Goal: Task Accomplishment & Management: Manage account settings

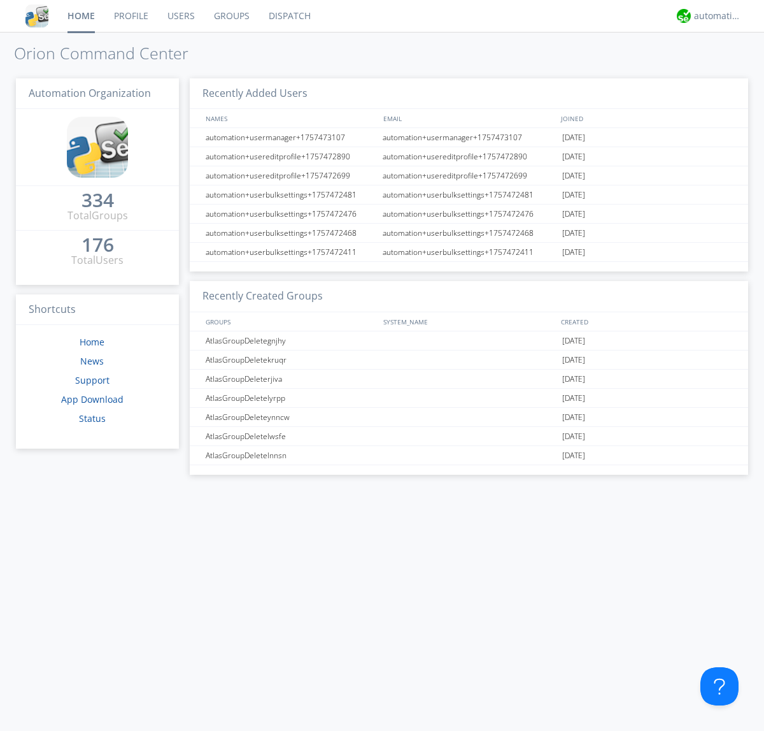
click at [231, 16] on link "Groups" at bounding box center [231, 16] width 55 height 32
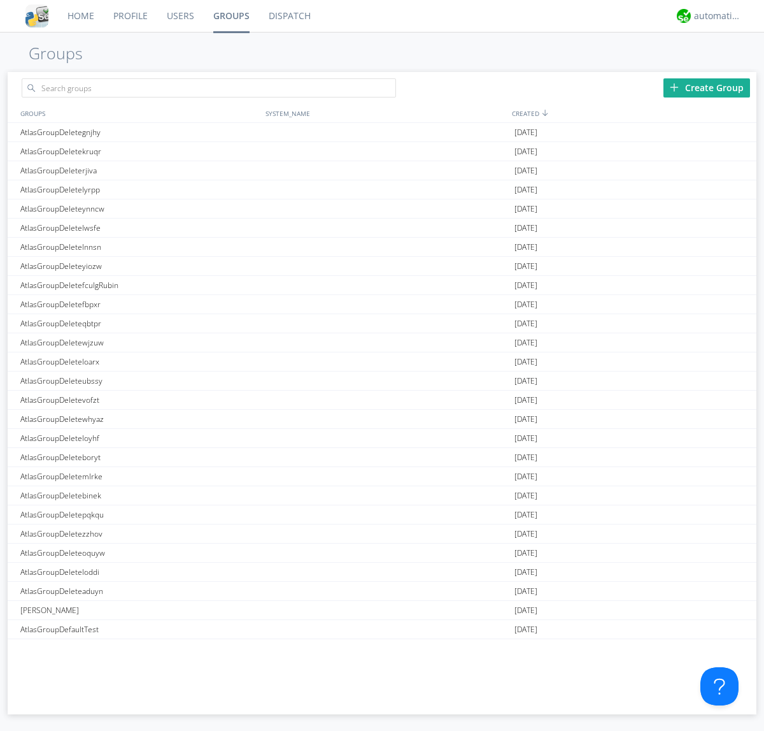
click at [707, 87] on div "Create Group" at bounding box center [707, 87] width 87 height 19
click at [231, 16] on link "Groups" at bounding box center [231, 16] width 55 height 32
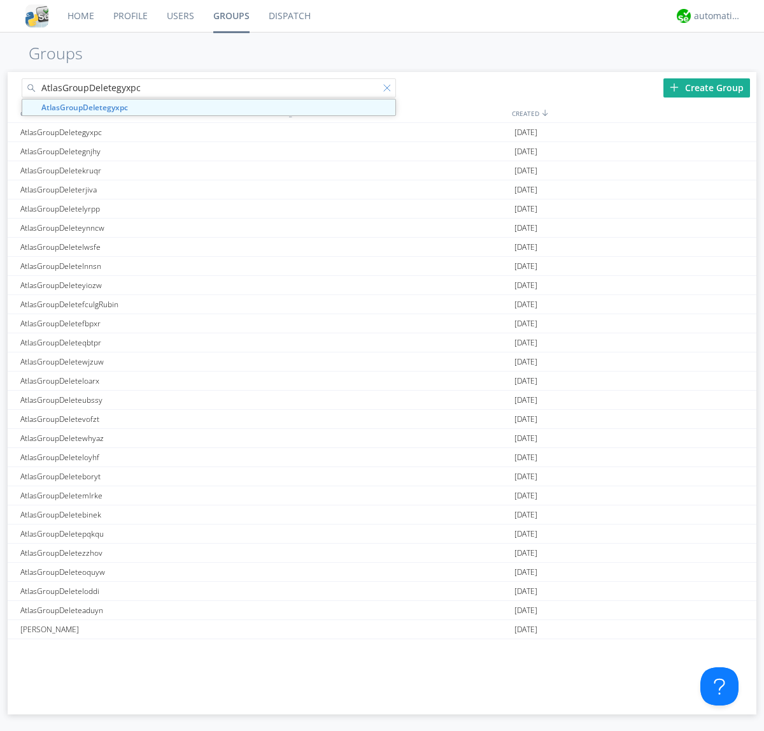
type input "AtlasGroupDeletegyxpc"
click at [390, 90] on div at bounding box center [389, 90] width 13 height 13
type input "AtlasGroupDeletegyxpc"
click at [139, 132] on div "AtlasGroupDeletegyxpc" at bounding box center [139, 132] width 245 height 18
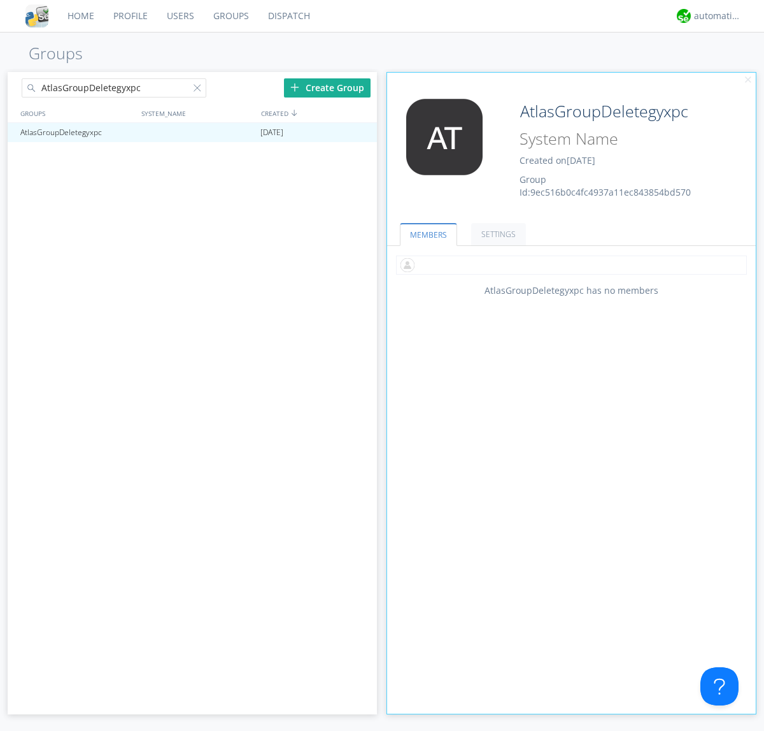
click at [571, 264] on input "text" at bounding box center [571, 264] width 351 height 19
type input "automation+atlas0005"
click at [569, 264] on input "text" at bounding box center [571, 264] width 351 height 19
type input "automation+atlas0004"
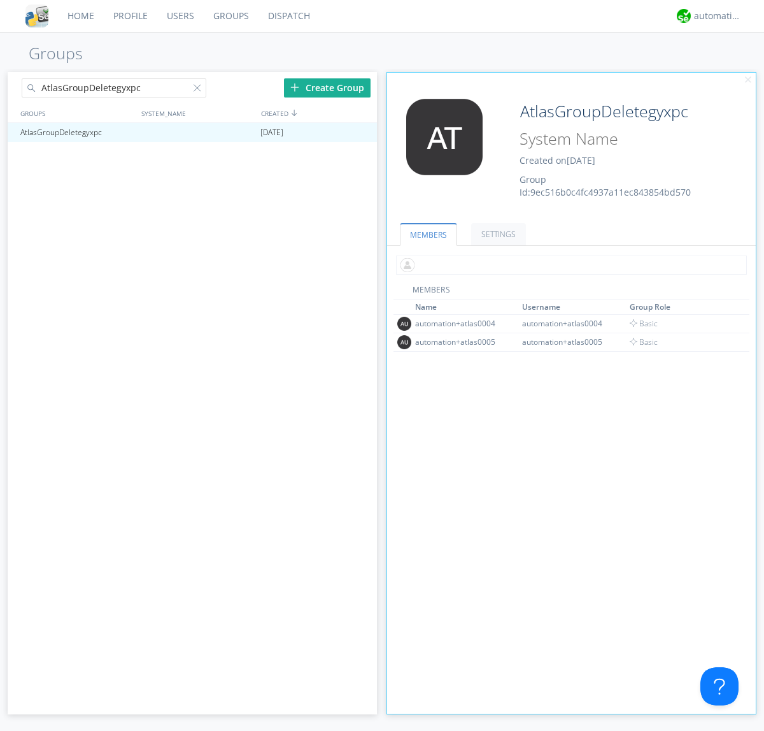
click at [569, 264] on input "text" at bounding box center [571, 264] width 351 height 19
click at [640, 341] on span "Basic" at bounding box center [644, 341] width 29 height 11
click at [569, 264] on input "text" at bounding box center [571, 264] width 351 height 19
click at [640, 323] on span "Basic" at bounding box center [644, 323] width 29 height 11
click at [360, 132] on div at bounding box center [361, 132] width 13 height 10
